Goal: Task Accomplishment & Management: Manage account settings

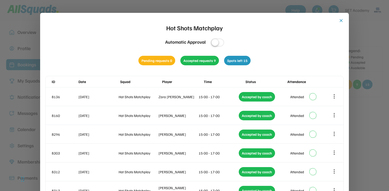
scroll to position [111, 0]
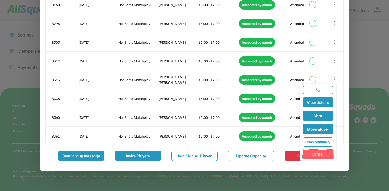
click at [311, 154] on button "Cancel" at bounding box center [317, 154] width 31 height 9
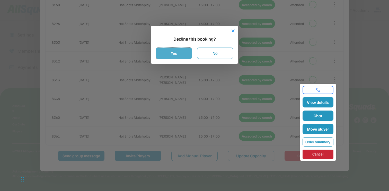
click at [181, 49] on button "Yes" at bounding box center [174, 53] width 36 height 11
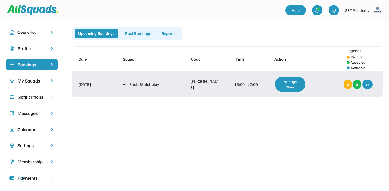
click at [347, 84] on div "0" at bounding box center [347, 85] width 8 height 10
click at [298, 84] on div "Manage Class" at bounding box center [290, 84] width 31 height 15
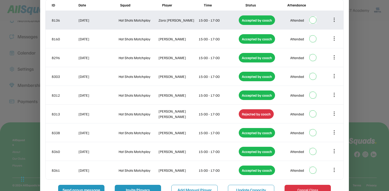
scroll to position [111, 0]
